Goal: Transaction & Acquisition: Obtain resource

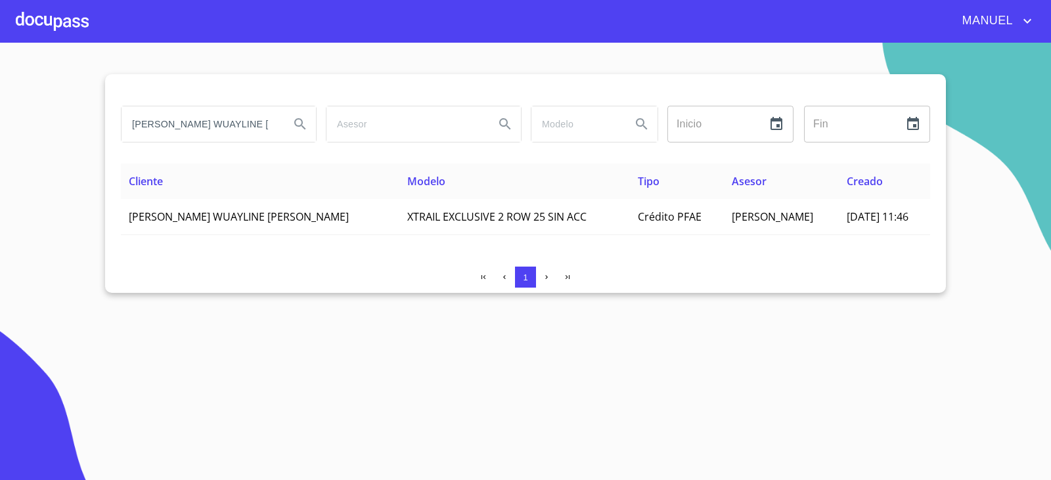
drag, startPoint x: 0, startPoint y: 0, endPoint x: 54, endPoint y: 167, distance: 175.3
click at [54, 167] on section "[PERSON_NAME] WUAYLINE [PERSON_NAME] Inicio ​ Fin ​ Cliente Modelo Tipo Asesor …" at bounding box center [525, 261] width 1051 height 437
type input "[PERSON_NAME]"
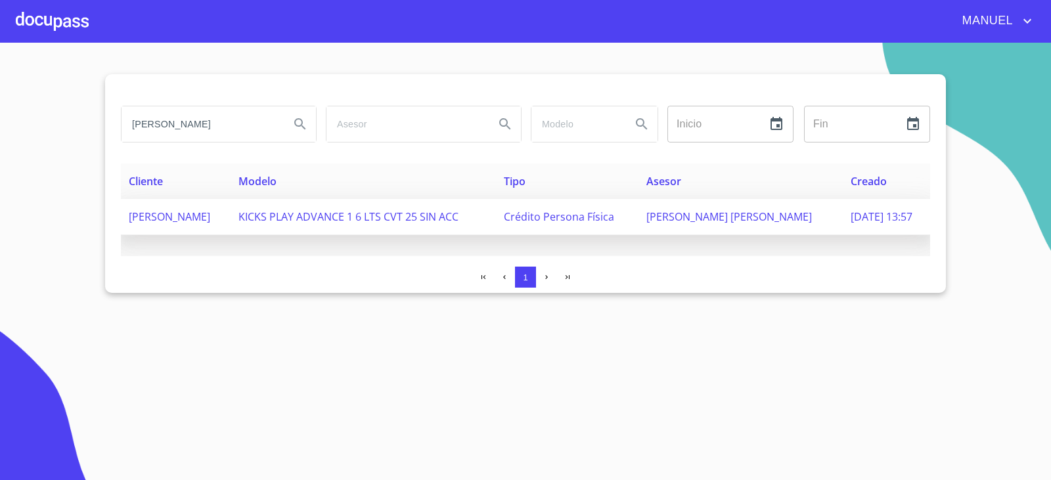
click at [202, 212] on span "[PERSON_NAME]" at bounding box center [169, 217] width 81 height 14
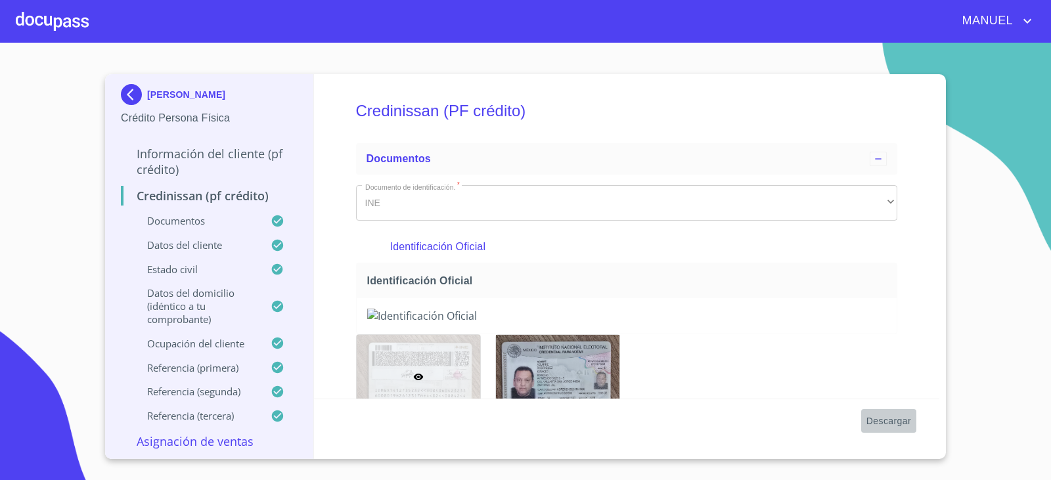
click at [904, 414] on span "Descargar" at bounding box center [888, 421] width 45 height 16
click at [130, 95] on img at bounding box center [134, 94] width 26 height 21
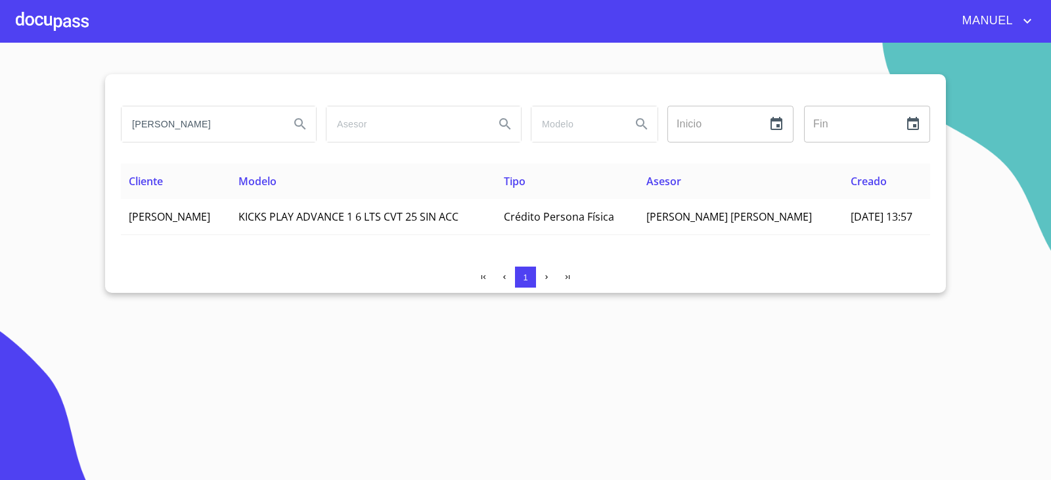
scroll to position [0, 10]
drag, startPoint x: 125, startPoint y: 124, endPoint x: 281, endPoint y: 198, distance: 173.1
click at [281, 198] on div "[PERSON_NAME] Inicio ​ Fin ​ Cliente Modelo Tipo Asesor Creado [PERSON_NAME] KI…" at bounding box center [525, 183] width 841 height 219
type input "[PERSON_NAME]"
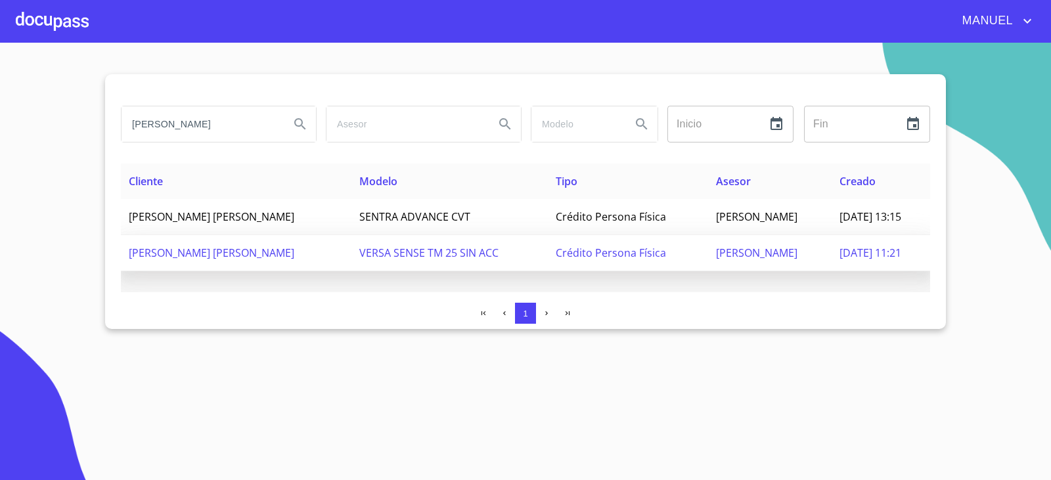
click at [218, 268] on td "[PERSON_NAME] [PERSON_NAME]" at bounding box center [236, 253] width 231 height 36
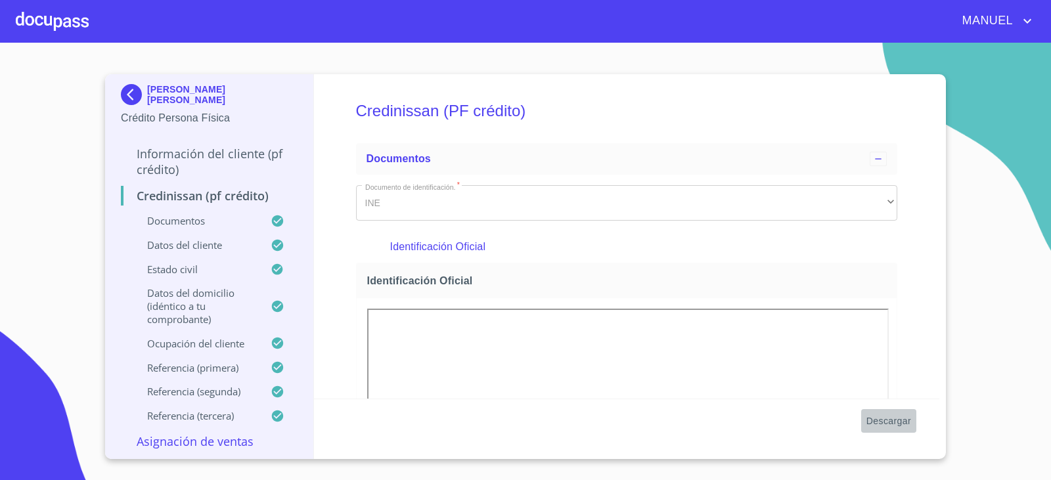
click at [889, 420] on span "Descargar" at bounding box center [888, 421] width 45 height 16
click at [133, 94] on img at bounding box center [134, 94] width 26 height 21
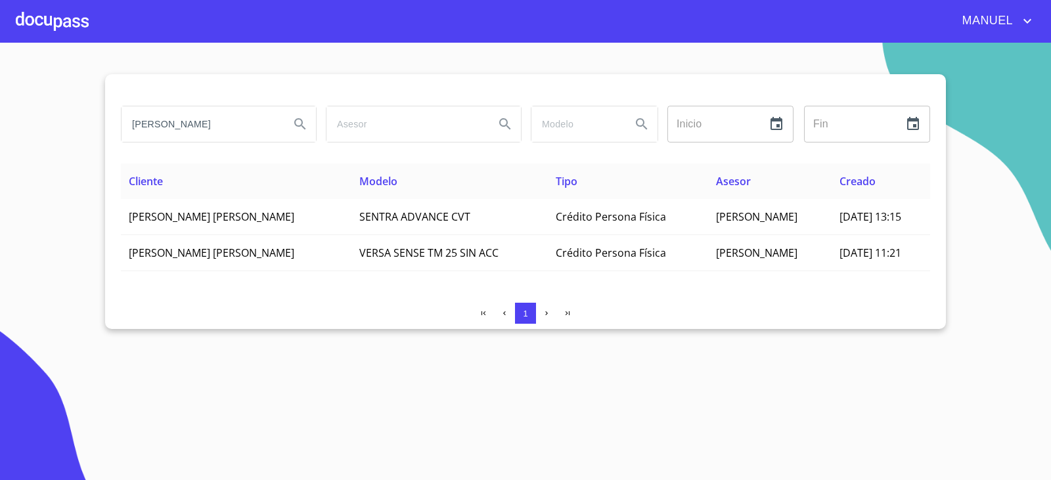
drag, startPoint x: 245, startPoint y: 117, endPoint x: 119, endPoint y: 135, distance: 127.5
click at [119, 135] on div "[PERSON_NAME]" at bounding box center [218, 124] width 205 height 47
type input "[PERSON_NAME]"
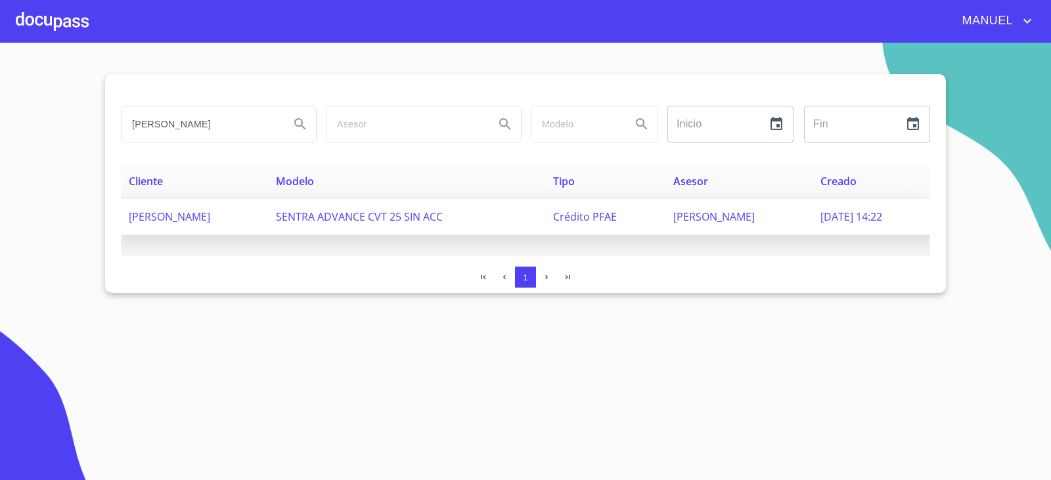
click at [196, 223] on span "[PERSON_NAME]" at bounding box center [169, 217] width 81 height 14
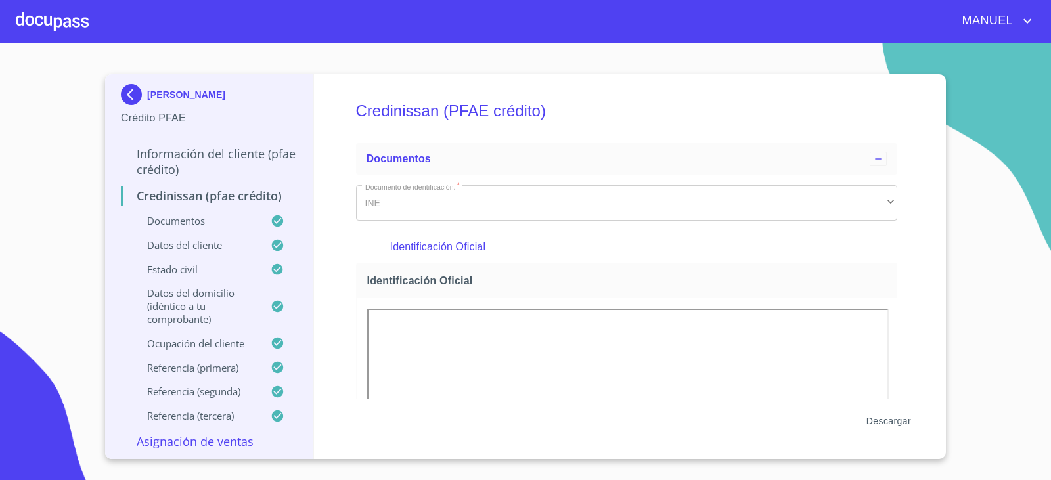
click at [889, 419] on span "Descargar" at bounding box center [888, 421] width 45 height 16
